Goal: Task Accomplishment & Management: Manage account settings

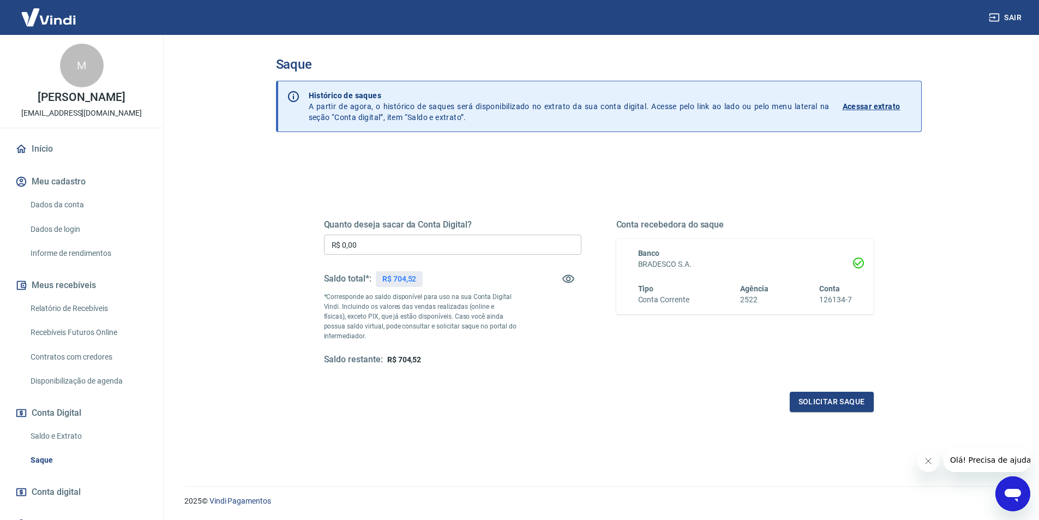
click at [399, 251] on input "R$ 0,00" at bounding box center [452, 245] width 257 height 20
type input "R$ 704,52"
click at [826, 411] on button "Solicitar saque" at bounding box center [832, 402] width 84 height 20
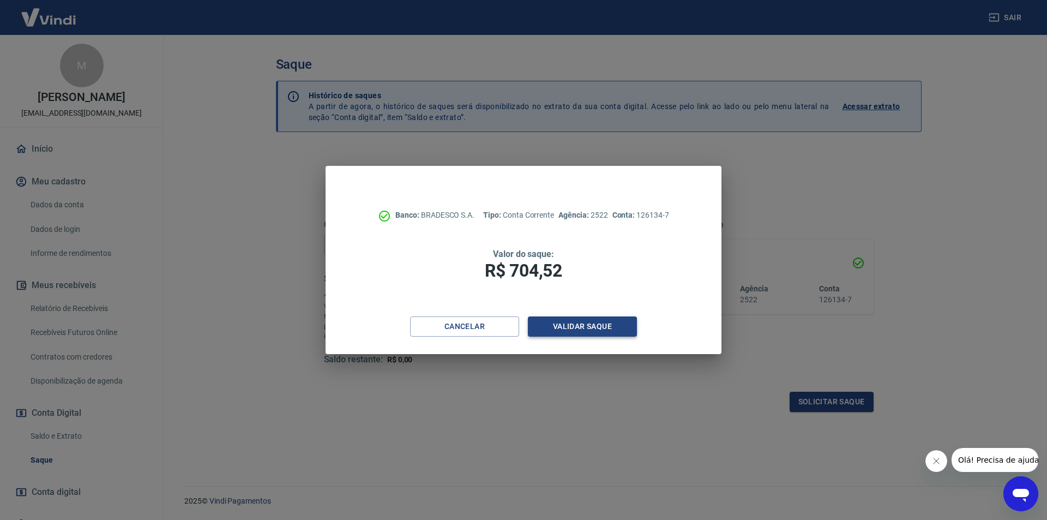
click at [572, 331] on button "Validar saque" at bounding box center [582, 326] width 109 height 20
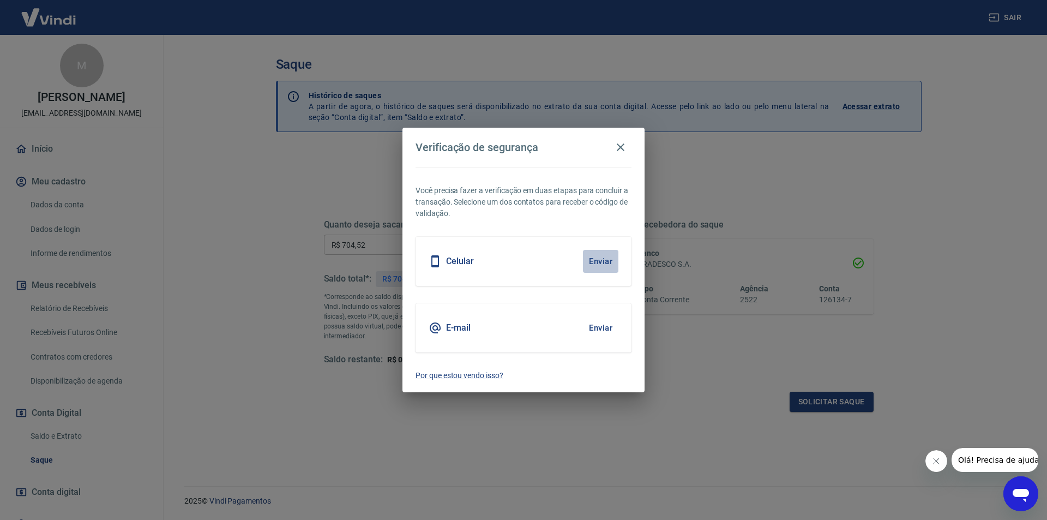
click at [597, 260] on button "Enviar" at bounding box center [600, 261] width 35 height 23
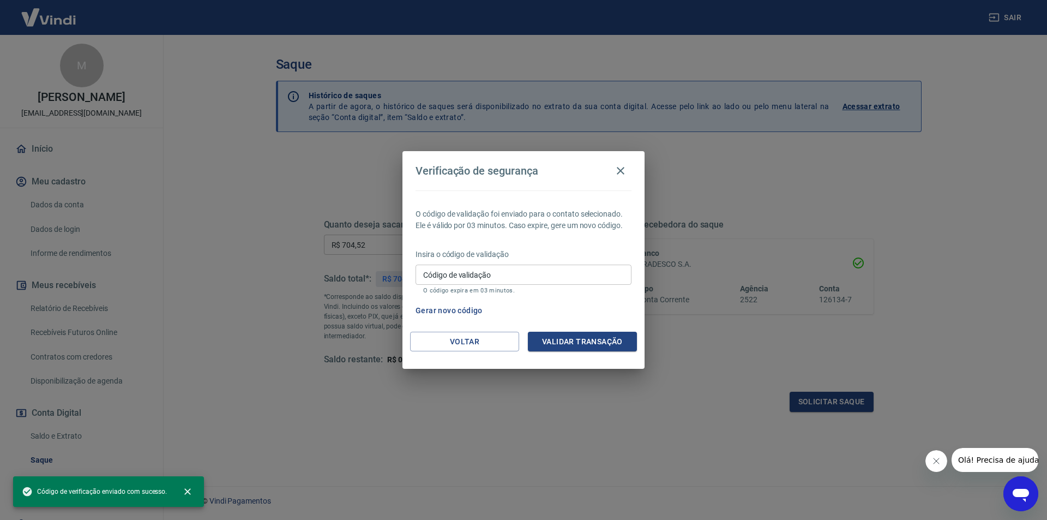
click at [518, 272] on input "Código de validação" at bounding box center [524, 275] width 216 height 20
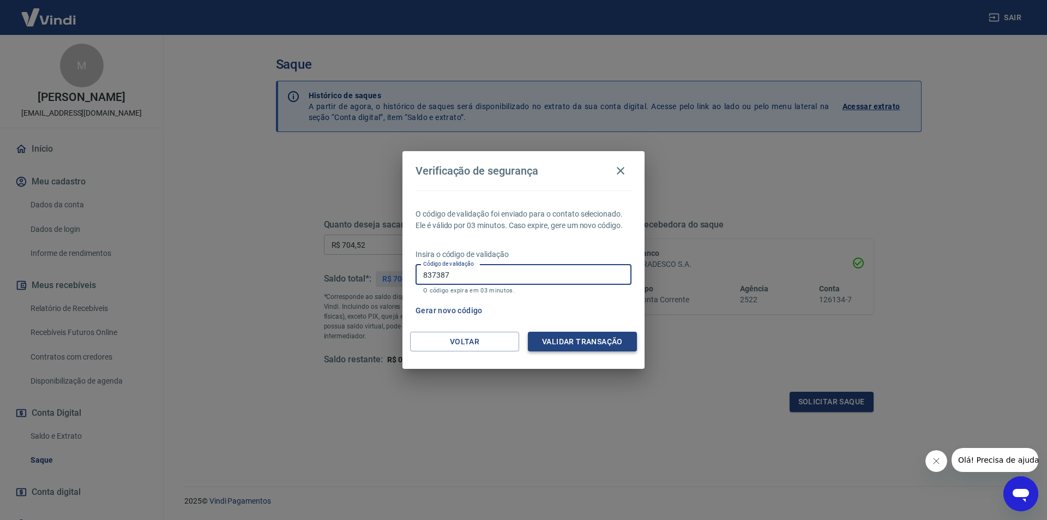
type input "837387"
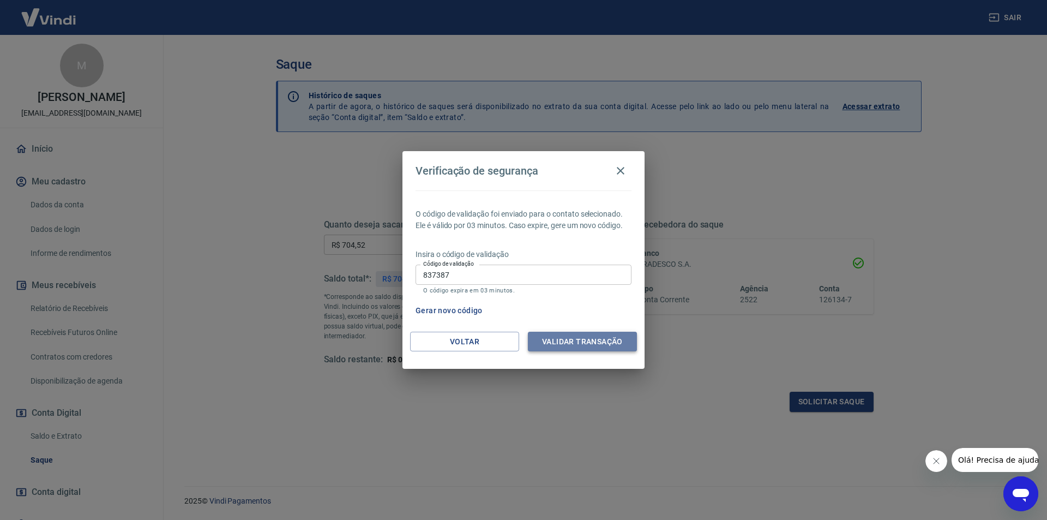
click at [610, 340] on button "Validar transação" at bounding box center [582, 342] width 109 height 20
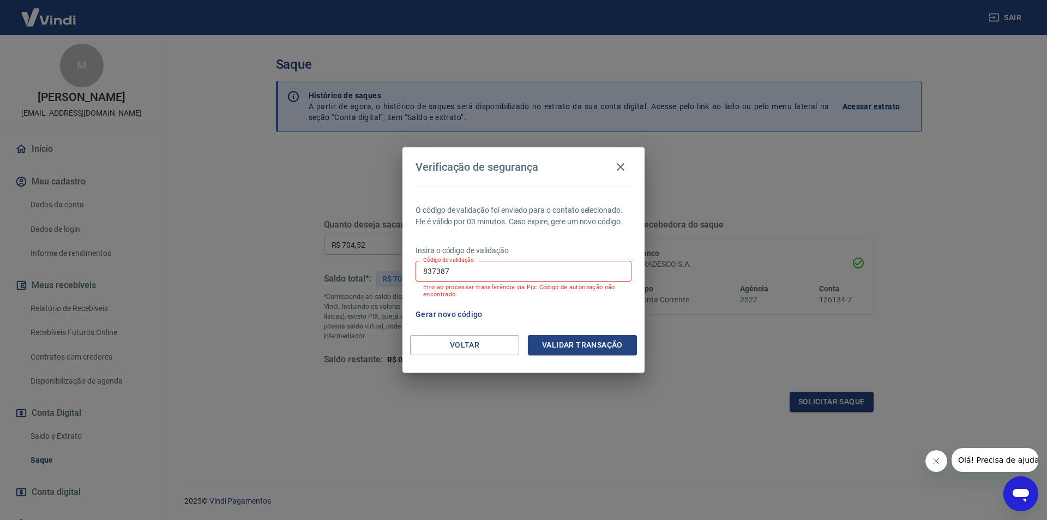
click at [508, 273] on input "837387" at bounding box center [524, 271] width 216 height 20
type input "346487"
click at [591, 342] on button "Validar transação" at bounding box center [582, 345] width 109 height 20
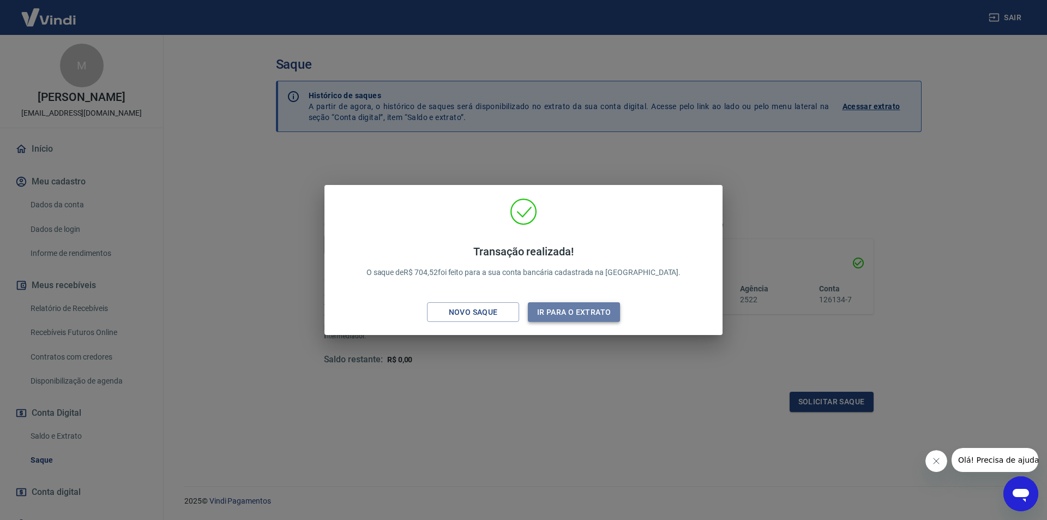
click at [590, 314] on button "Ir para o extrato" at bounding box center [574, 312] width 92 height 20
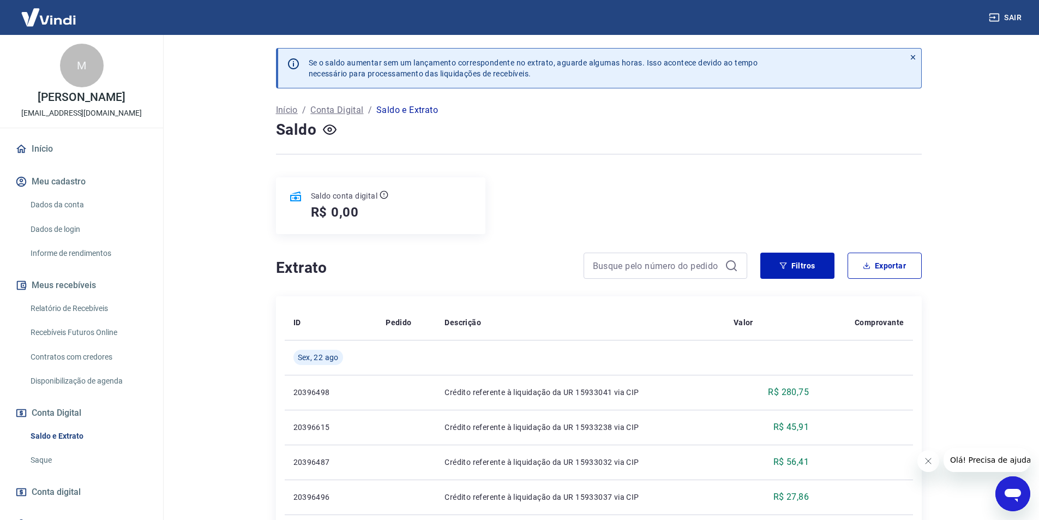
click at [290, 107] on p "Início" at bounding box center [287, 110] width 22 height 13
